Goal: Information Seeking & Learning: Understand process/instructions

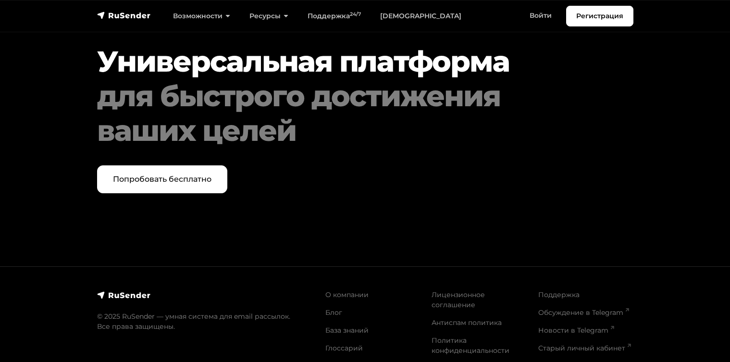
scroll to position [4978, 0]
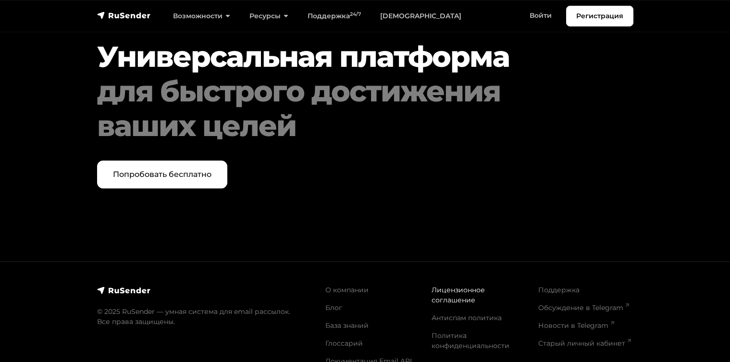
click at [445, 288] on link "Лицензионное соглашение" at bounding box center [457, 294] width 53 height 19
